Goal: Transaction & Acquisition: Purchase product/service

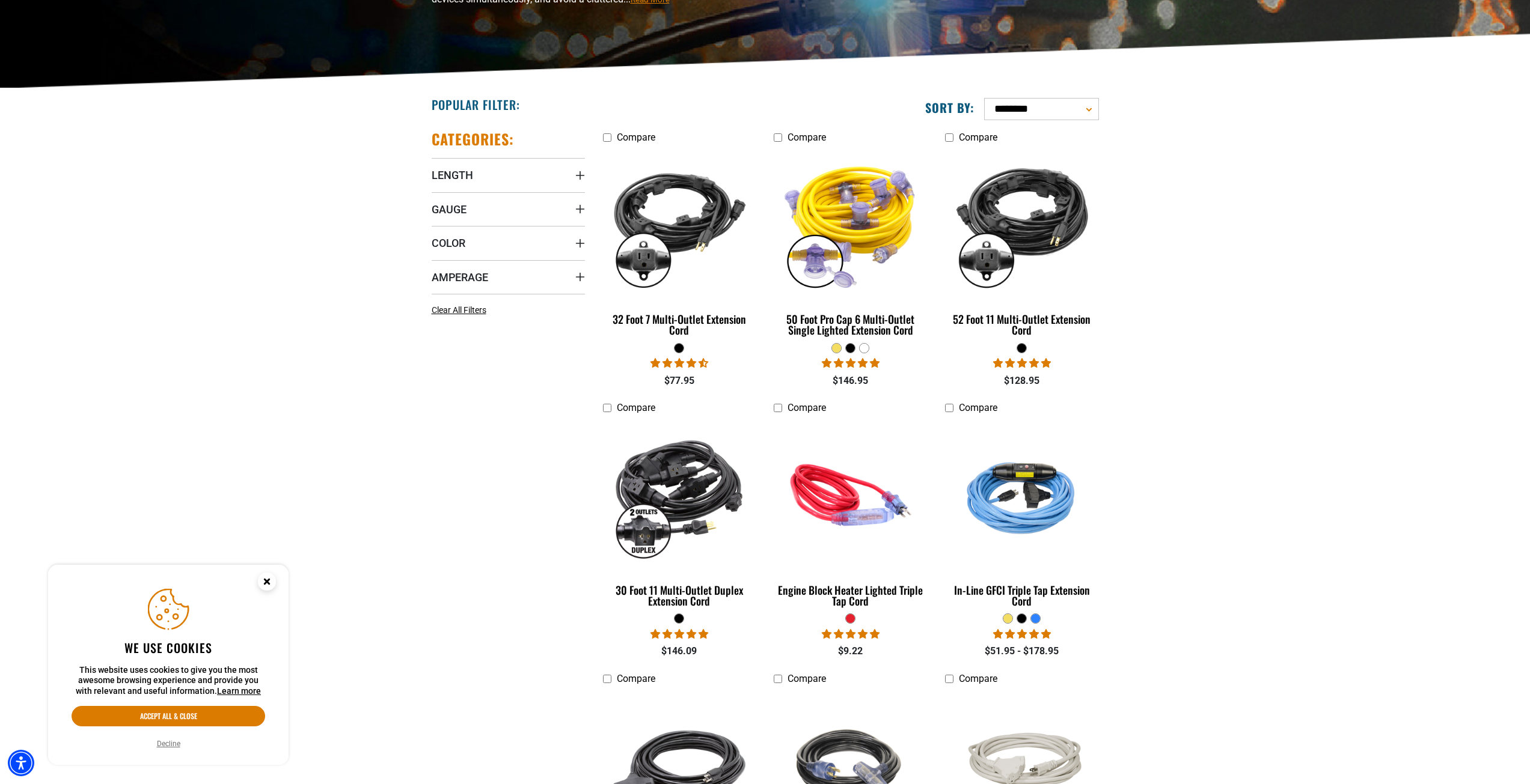
scroll to position [301, 0]
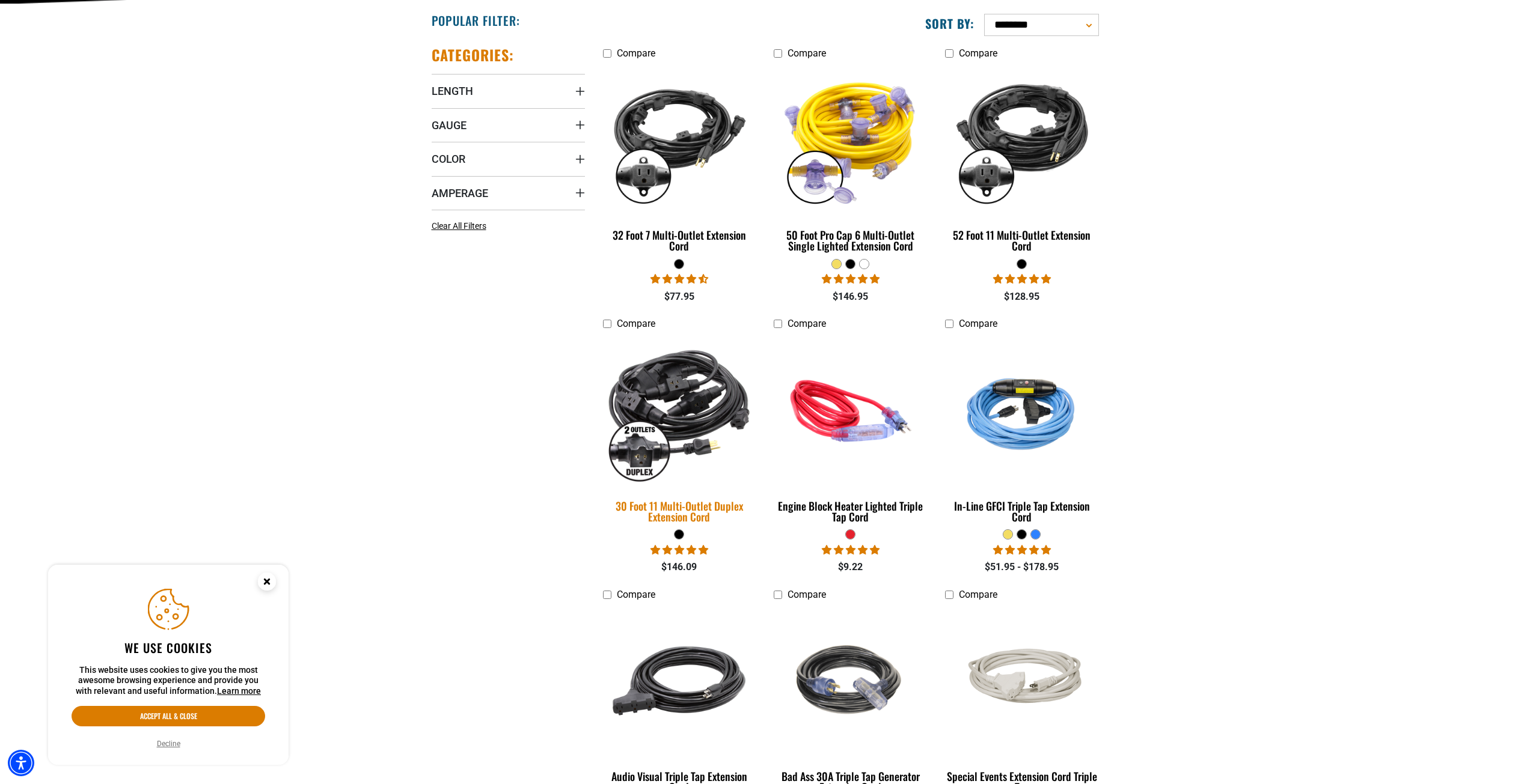
click at [697, 508] on div "30 Foot 11 Multi-Outlet Duplex Extension Cord" at bounding box center [679, 512] width 153 height 22
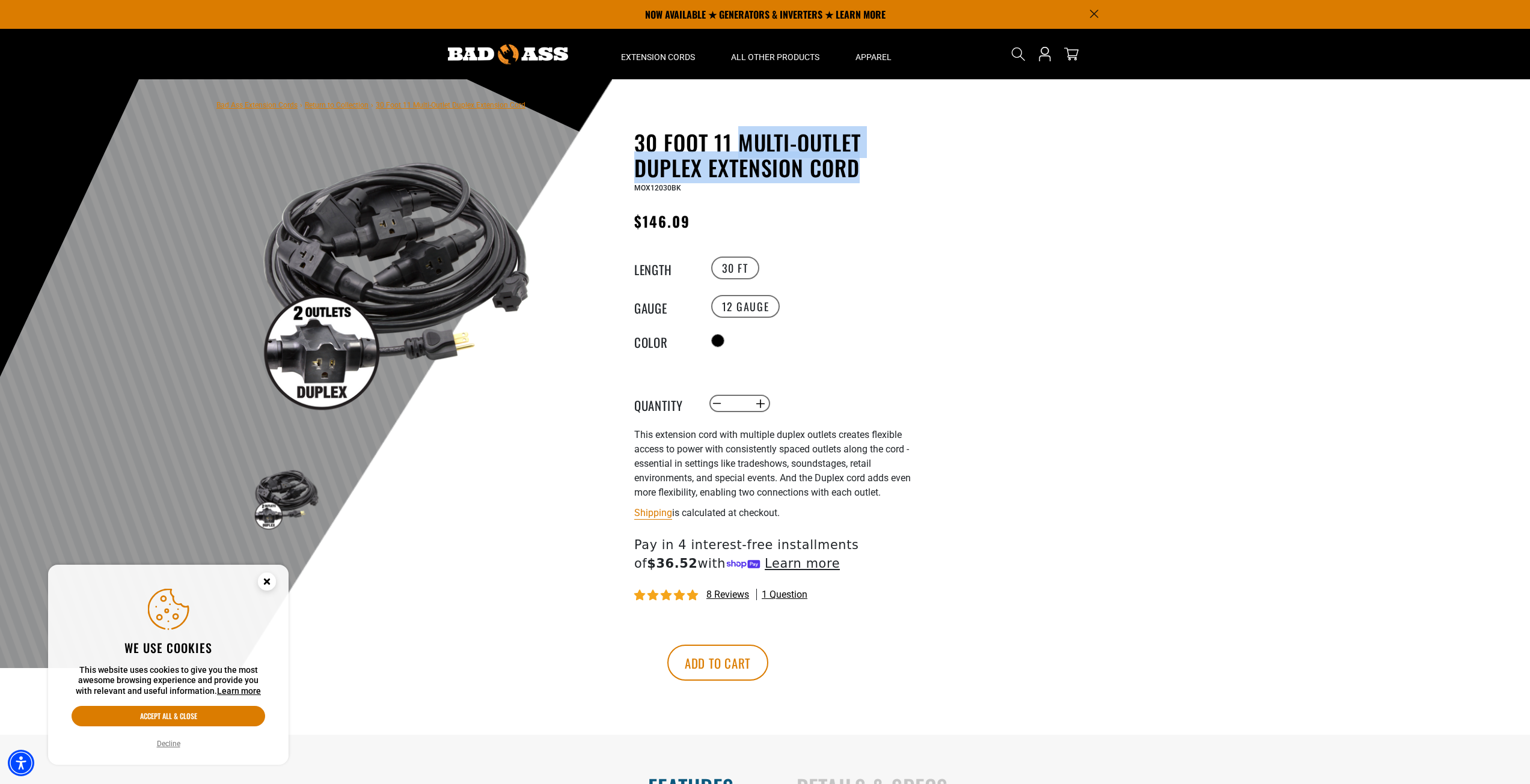
drag, startPoint x: 739, startPoint y: 144, endPoint x: 856, endPoint y: 169, distance: 119.6
click at [856, 169] on h1 "30 Foot 11 Multi-Outlet Duplex Extension Cord" at bounding box center [781, 154] width 294 height 50
copy h1 "Multi-Outlet Duplex Extension Cord"
